Goal: Book appointment/travel/reservation

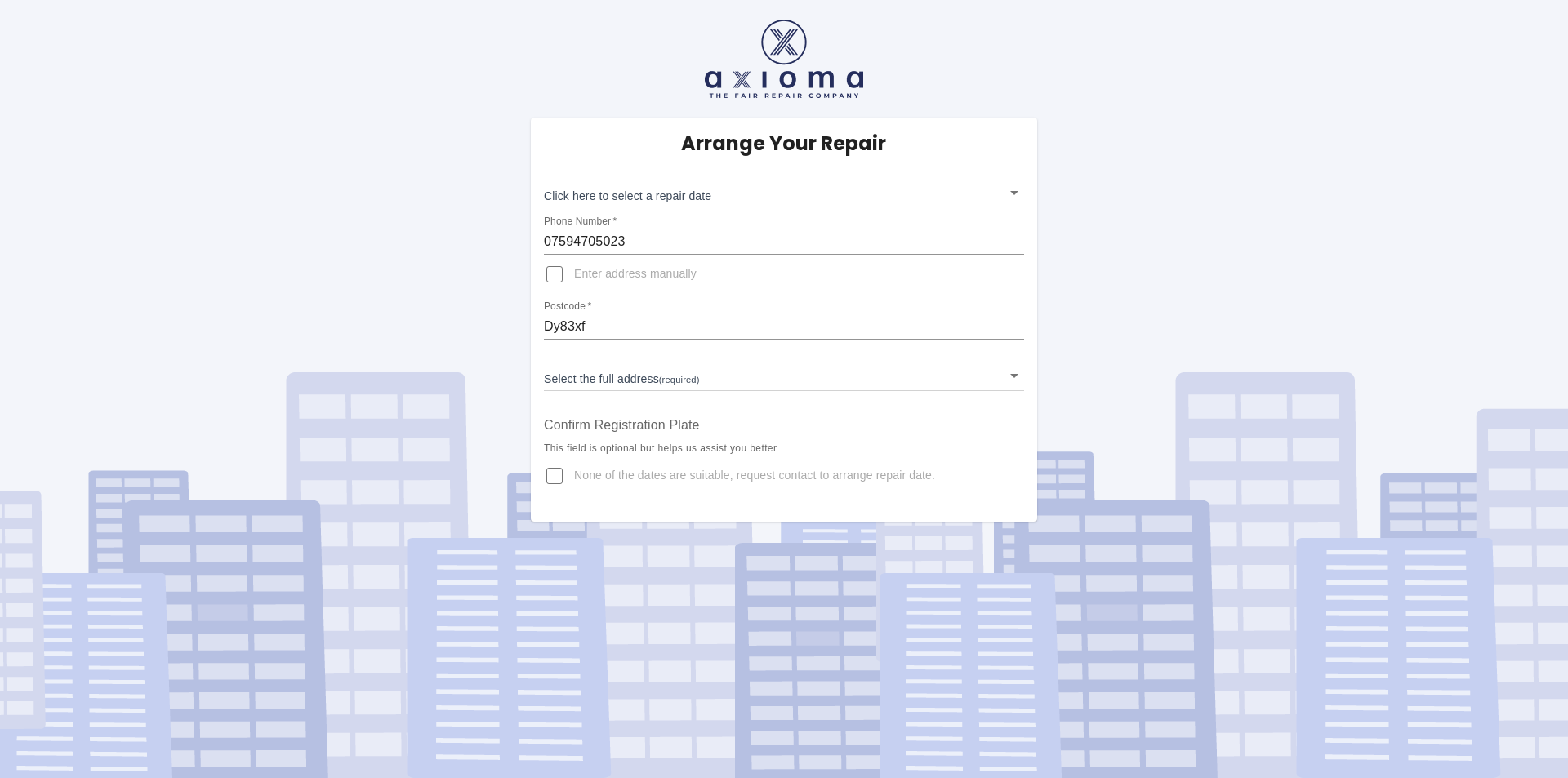
click at [704, 377] on body "Arrange Your Repair Click here to select a repair date ​ Phone Number   * 07594…" at bounding box center [784, 389] width 1568 height 778
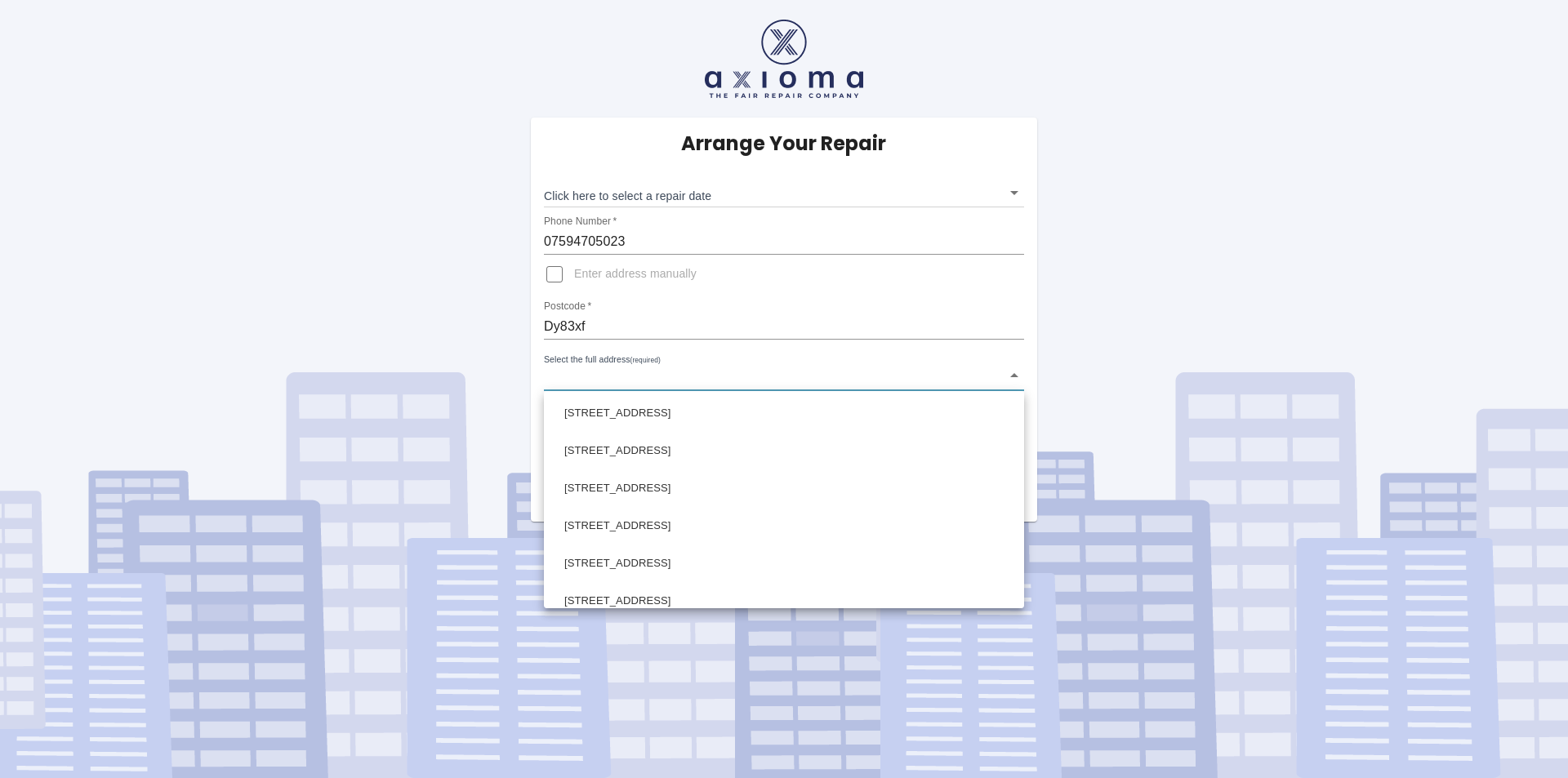
scroll to position [1062, 0]
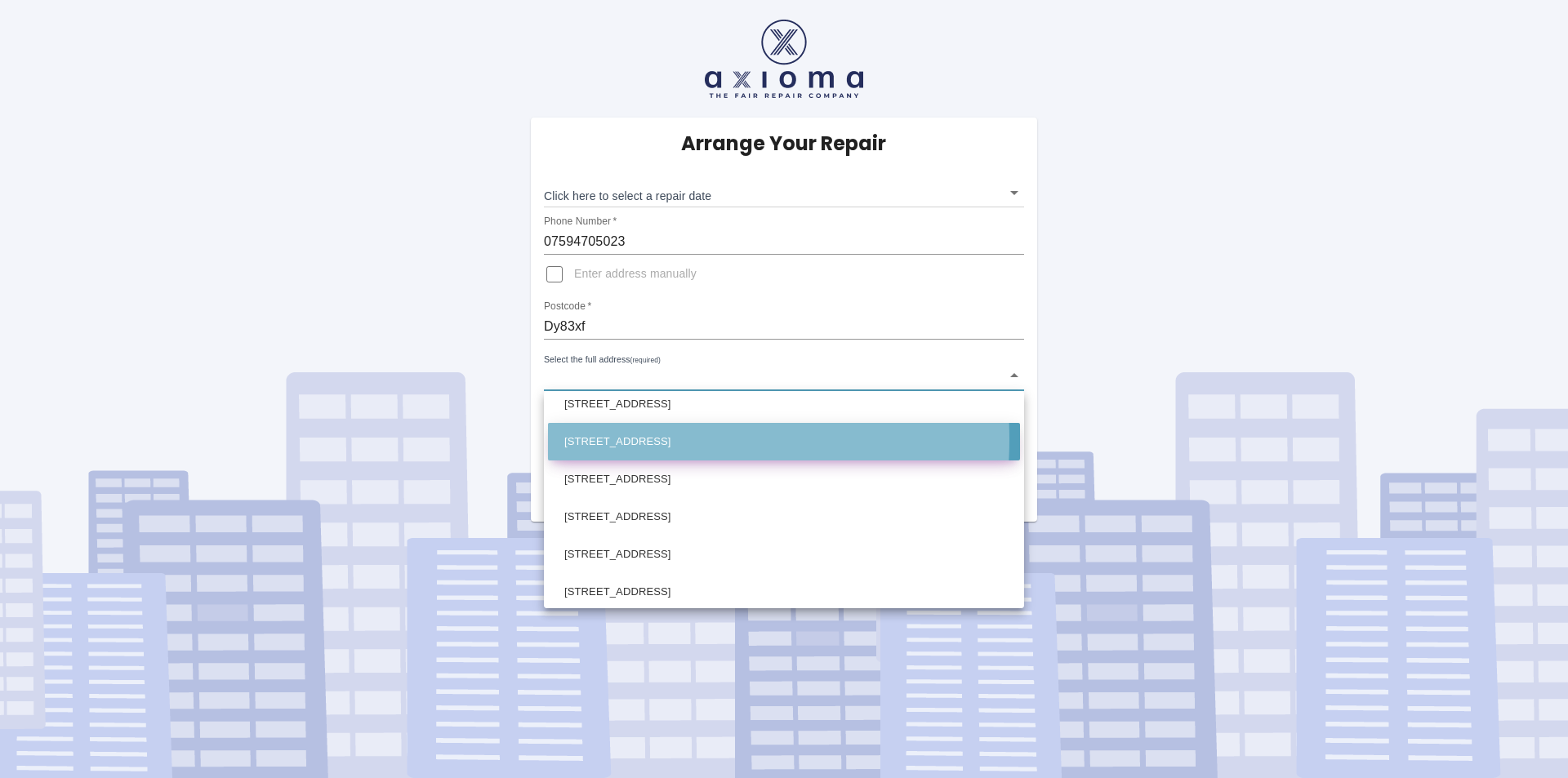
click at [636, 440] on li "[STREET_ADDRESS]" at bounding box center [784, 442] width 472 height 37
type input "[STREET_ADDRESS]"
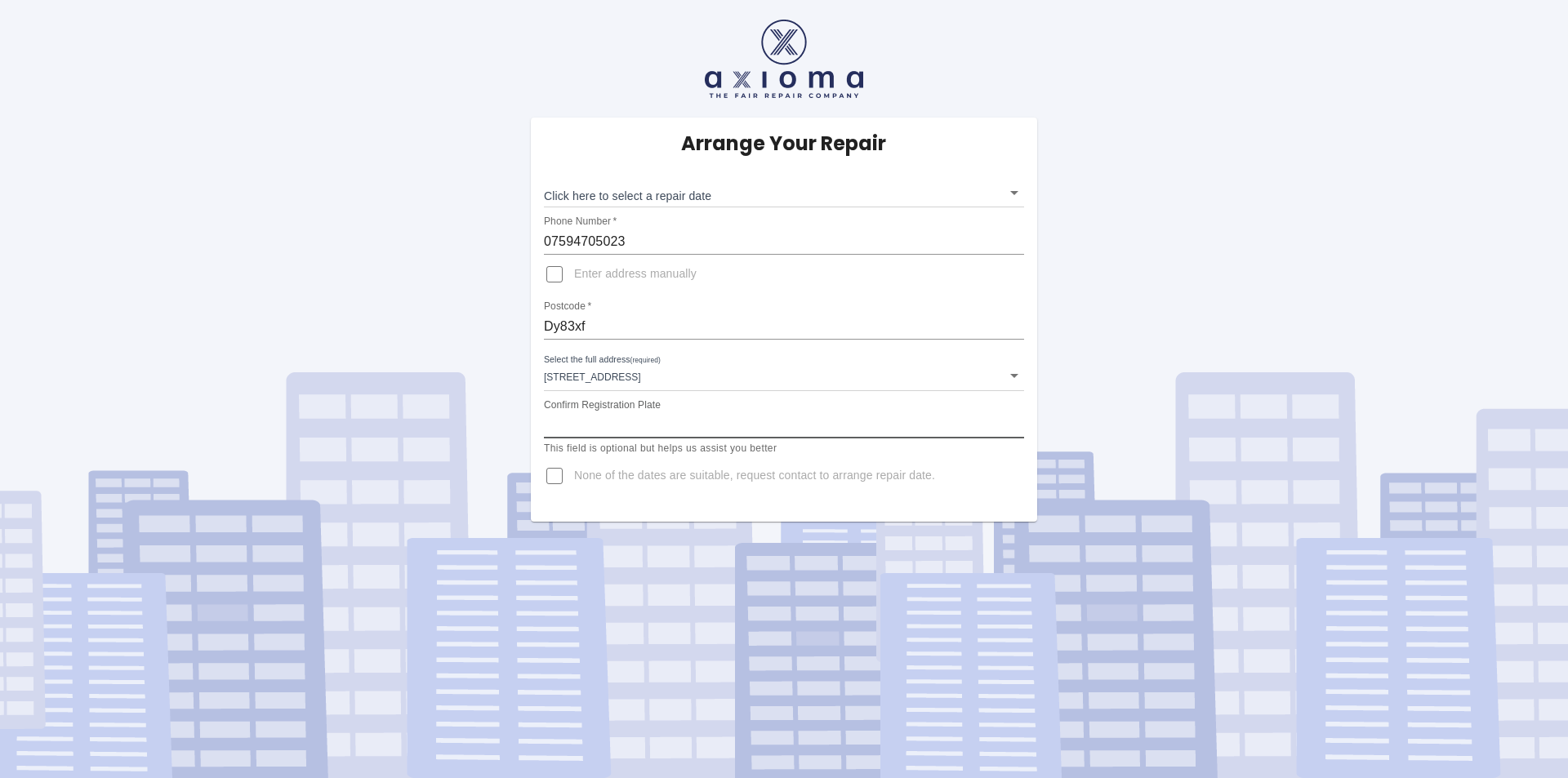
click at [686, 431] on input "Confirm Registration Plate" at bounding box center [784, 425] width 480 height 26
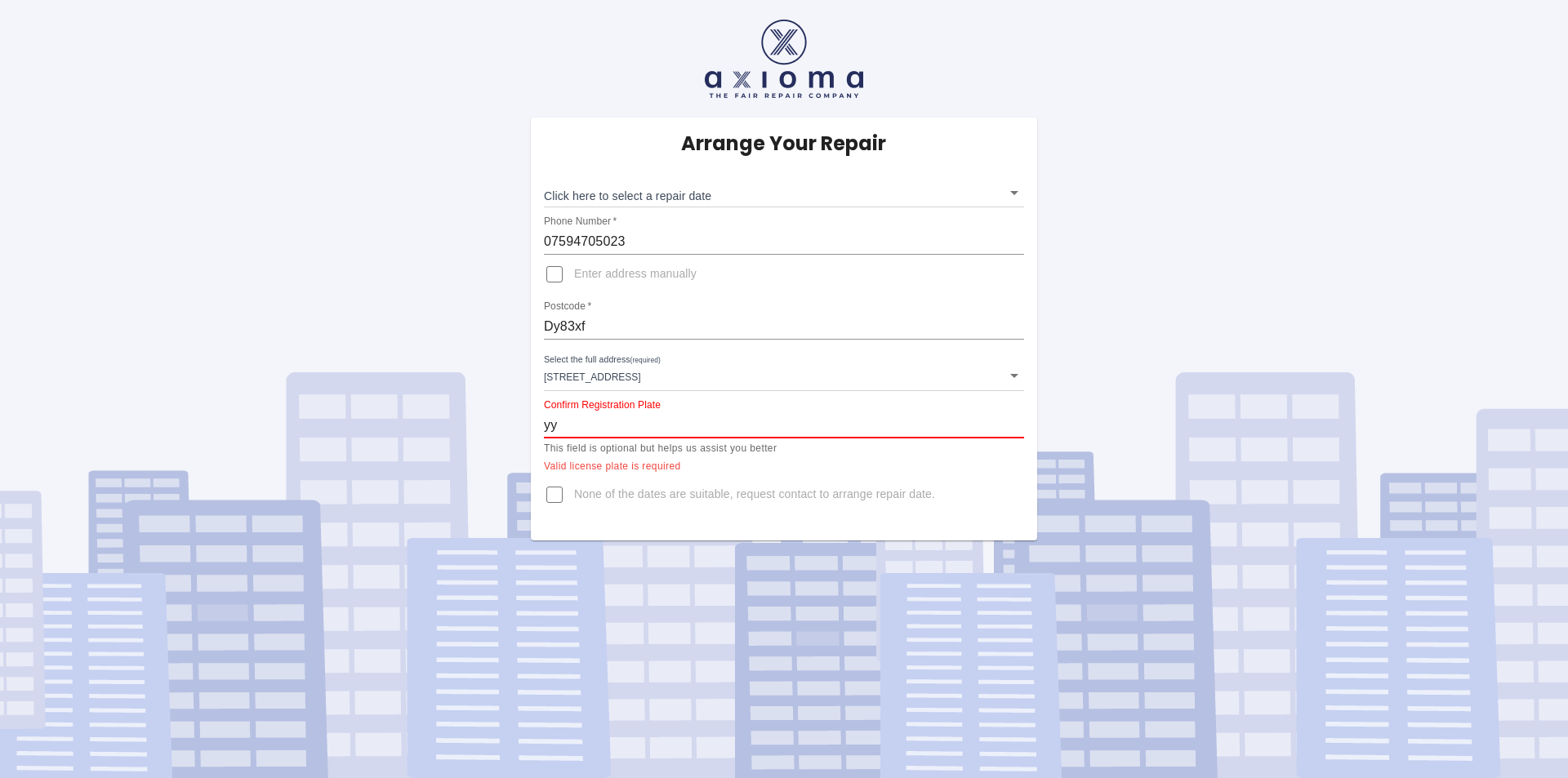
type input "y"
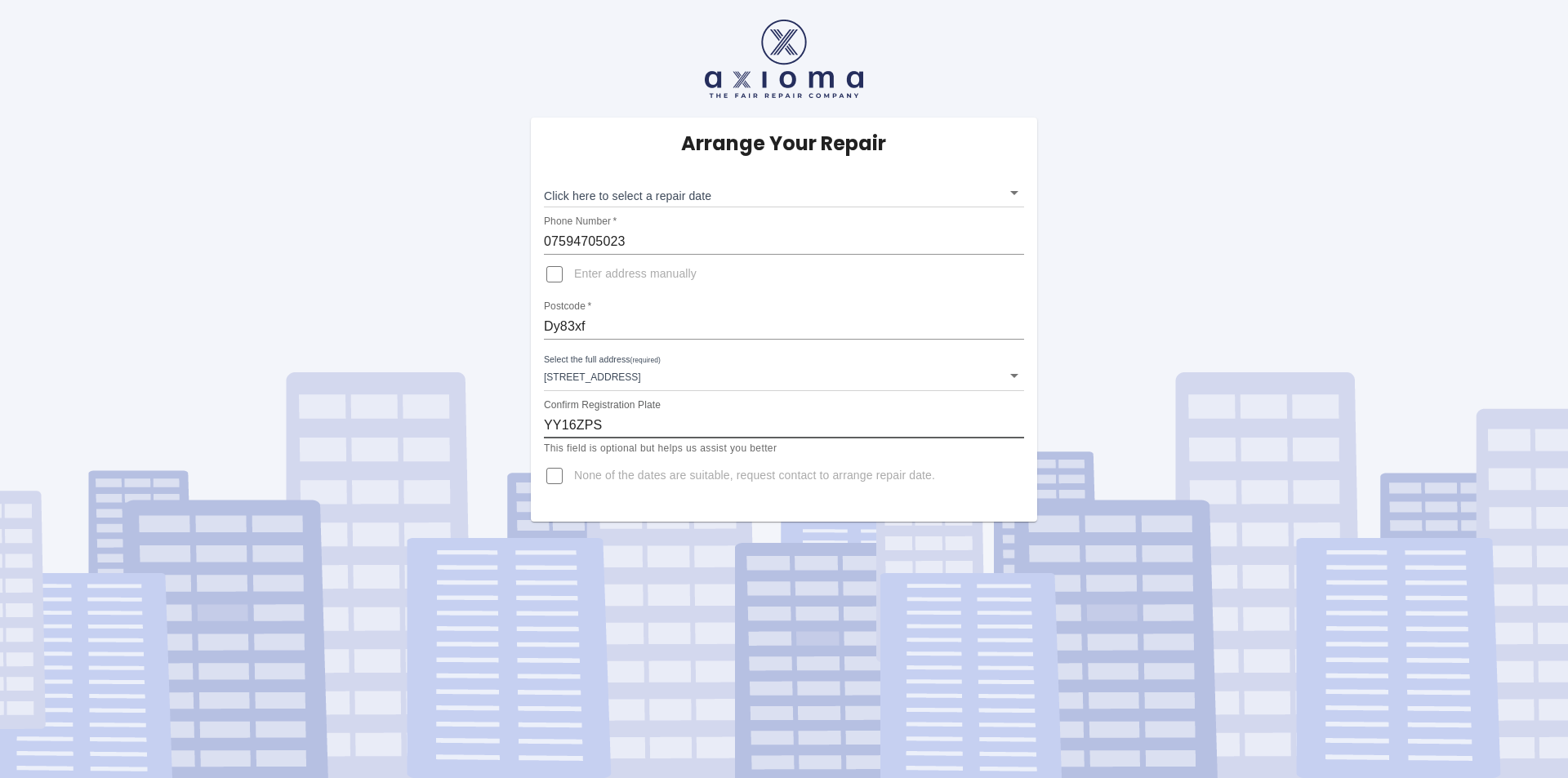
type input "YY16ZPS"
click at [792, 499] on div "Arrange Your Repair Click here to select a repair date ​ Phone Number   * 07594…" at bounding box center [784, 319] width 506 height 405
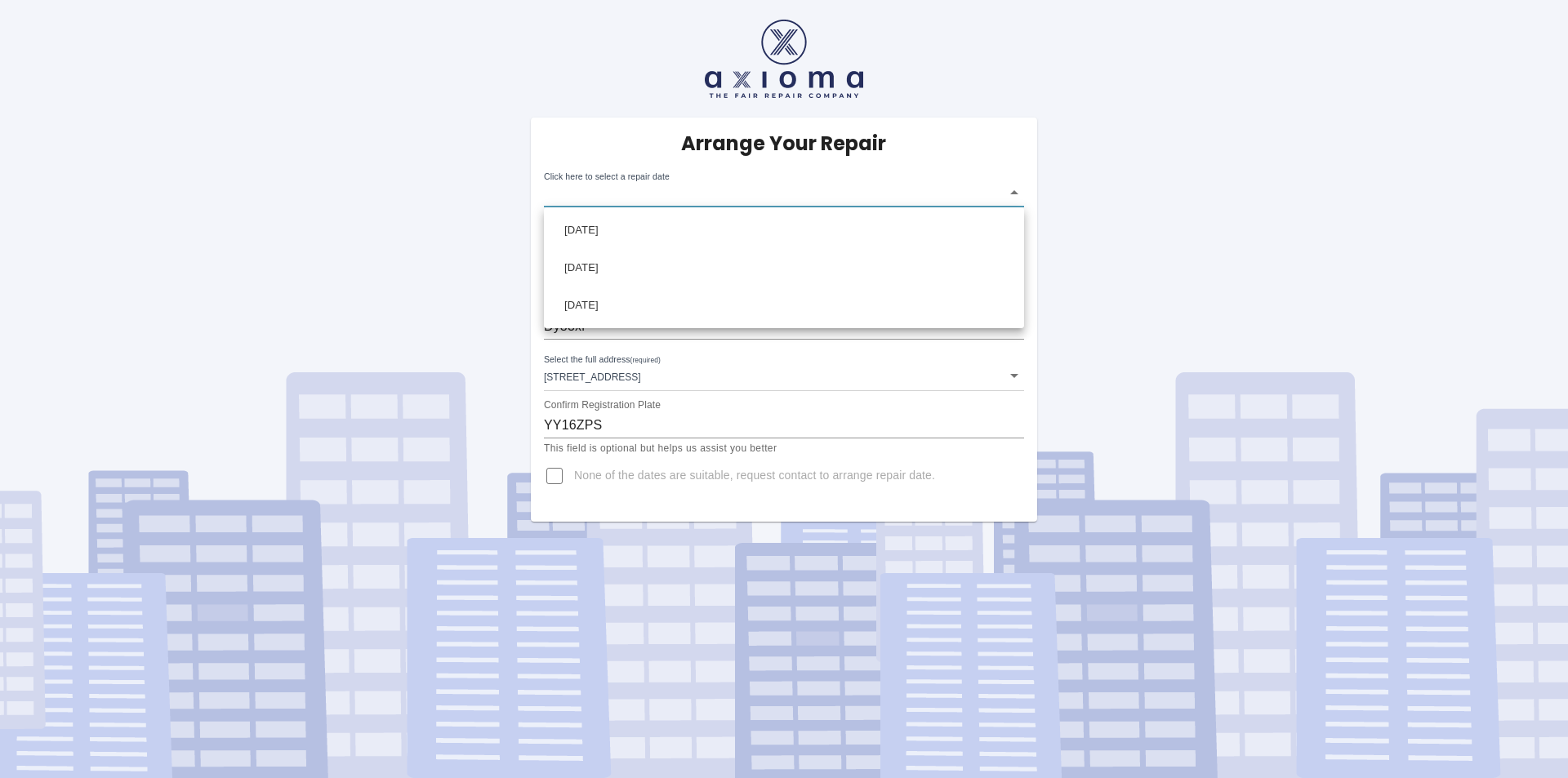
click at [646, 195] on body "Arrange Your Repair Click here to select a repair date ​ Phone Number   * 07594…" at bounding box center [784, 389] width 1568 height 778
click at [985, 468] on div at bounding box center [784, 389] width 1568 height 778
click at [559, 480] on input "None of the dates are suitable, request contact to arrange repair date." at bounding box center [554, 476] width 39 height 39
checkbox input "true"
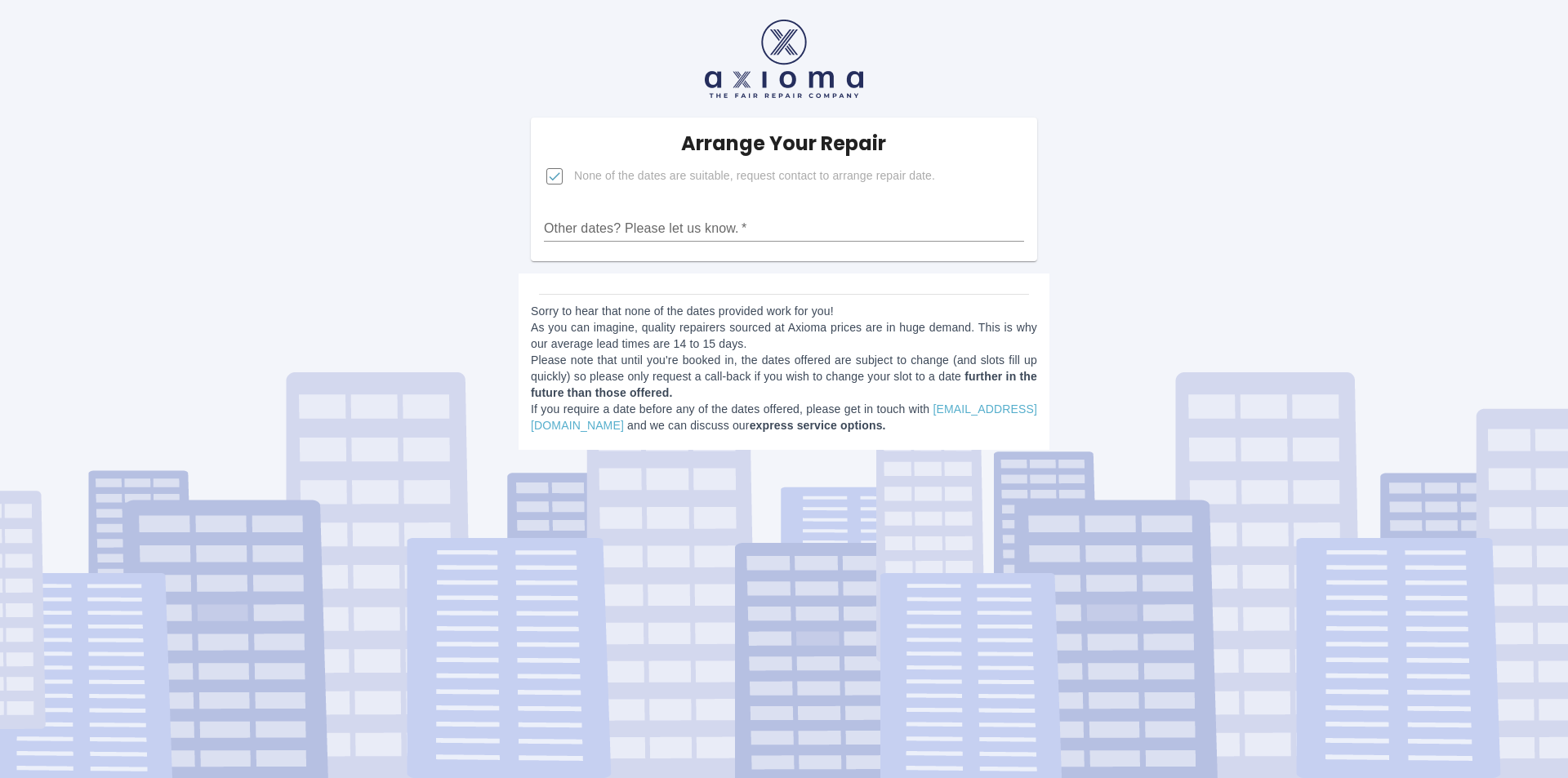
click at [643, 226] on input "Other dates? Please let us know.   *" at bounding box center [784, 228] width 480 height 26
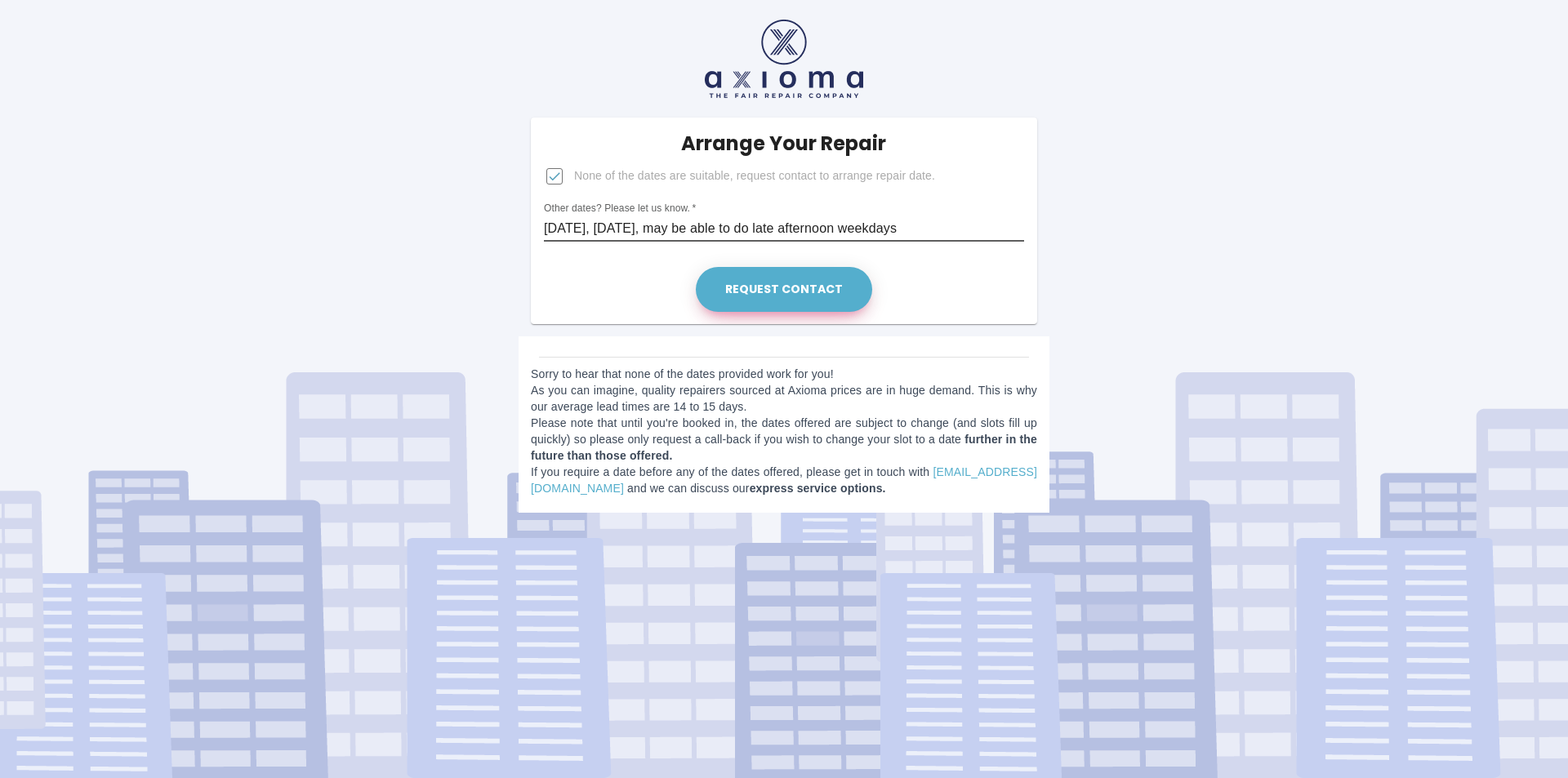
type input "[DATE], [DATE], may be able to do late afternoon weekdays"
click at [787, 287] on button "Request contact" at bounding box center [784, 290] width 176 height 45
